Goal: Transaction & Acquisition: Obtain resource

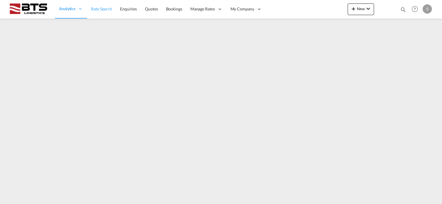
click at [105, 6] on span "Rate Search" at bounding box center [101, 9] width 21 height 6
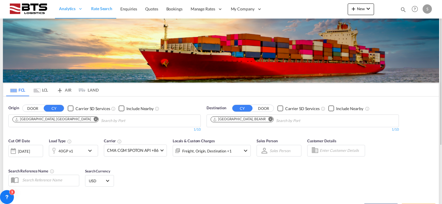
click at [94, 118] on md-icon "Remove" at bounding box center [96, 119] width 4 height 4
click at [35, 121] on body "Analytics Reports Dashboard Rate Search Enquiries Quotes Bookings" at bounding box center [221, 102] width 442 height 204
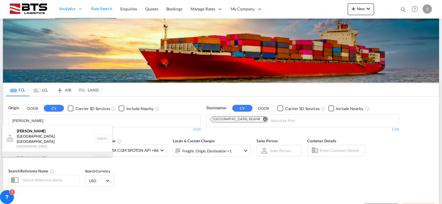
type input "[PERSON_NAME]"
drag, startPoint x: 21, startPoint y: 151, endPoint x: 85, endPoint y: 139, distance: 65.4
click at [21, 151] on div "[PERSON_NAME] dam [GEOGRAPHIC_DATA] NLRTM" at bounding box center [57, 159] width 110 height 17
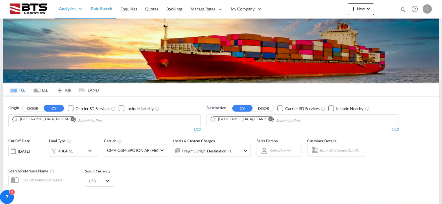
click at [268, 117] on md-icon "Remove" at bounding box center [270, 119] width 4 height 4
click at [226, 119] on body "Analytics Reports Dashboard Rate Search Enquiries Quotes Bookings" at bounding box center [221, 102] width 442 height 204
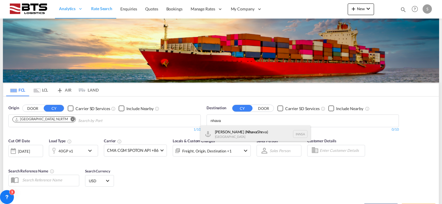
type input "nhava"
click at [225, 131] on div "[PERSON_NAME] ( [GEOGRAPHIC_DATA]) [GEOGRAPHIC_DATA] [GEOGRAPHIC_DATA]" at bounding box center [255, 133] width 110 height 17
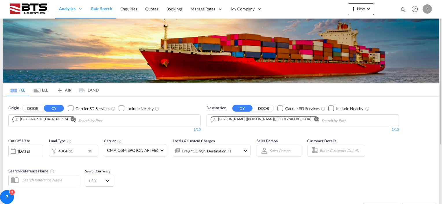
click at [91, 150] on md-icon "icon-chevron-down" at bounding box center [91, 150] width 10 height 7
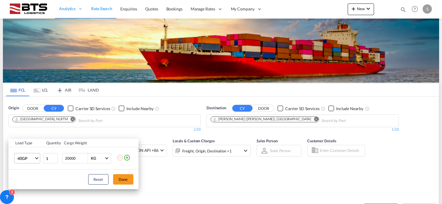
click at [38, 157] on span "Choose: \a40GP" at bounding box center [36, 157] width 3 height 3
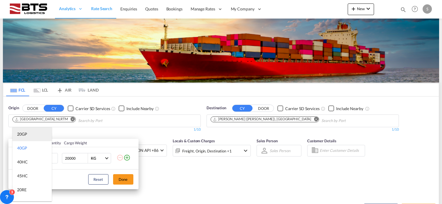
click at [30, 133] on md-option "20GP" at bounding box center [31, 134] width 39 height 14
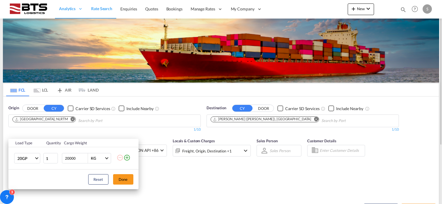
click at [120, 178] on button "Done" at bounding box center [123, 179] width 20 height 10
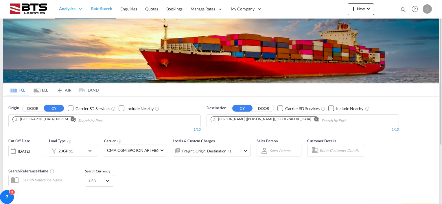
click at [192, 159] on div "Locals & Custom Charges Freight, Origin, Destination +1" at bounding box center [212, 150] width 78 height 24
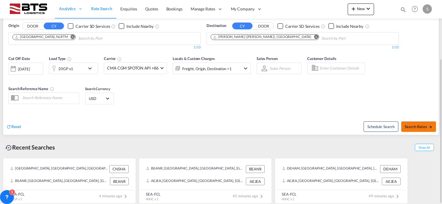
click at [422, 124] on span "Search Rates" at bounding box center [419, 126] width 28 height 5
type input "NLRTM to INNSA / [DATE]"
